Goal: Navigation & Orientation: Find specific page/section

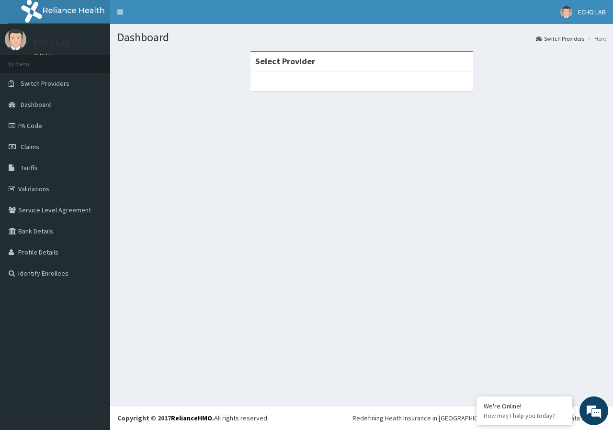
click at [322, 78] on div at bounding box center [361, 81] width 223 height 19
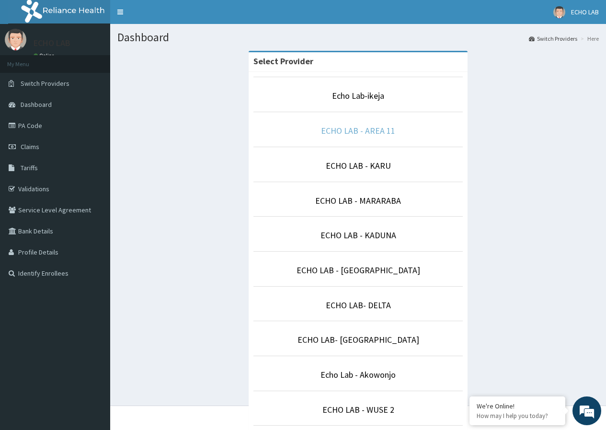
click at [342, 136] on link "ECHO LAB - AREA 11" at bounding box center [358, 130] width 74 height 11
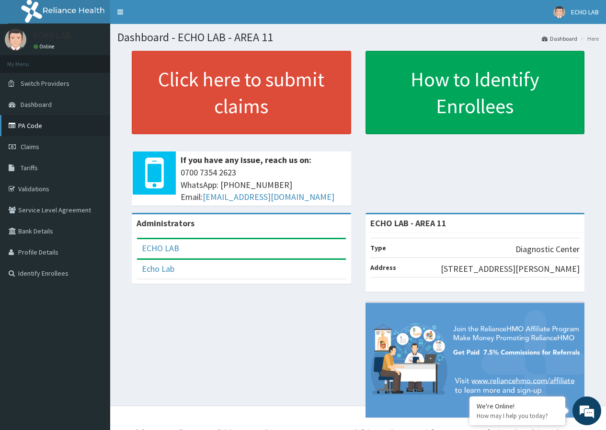
click at [20, 128] on link "PA Code" at bounding box center [55, 125] width 110 height 21
